Goal: Transaction & Acquisition: Purchase product/service

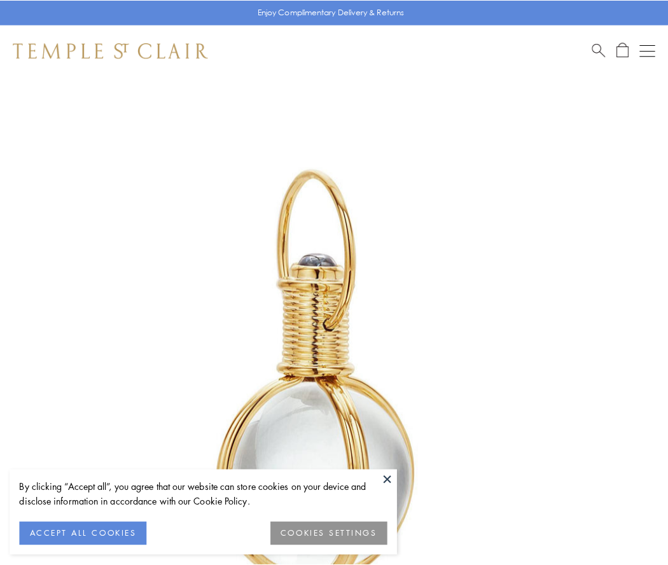
scroll to position [332, 0]
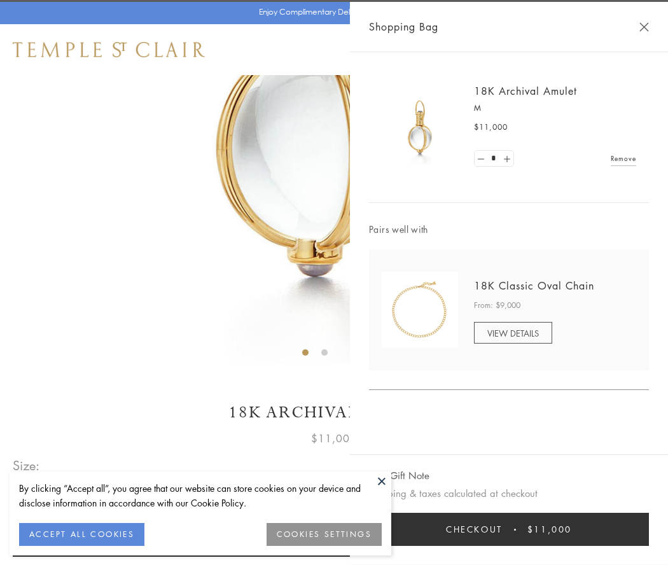
click at [509, 529] on button "Checkout $11,000" at bounding box center [509, 529] width 280 height 33
